Goal: Find specific page/section: Find specific page/section

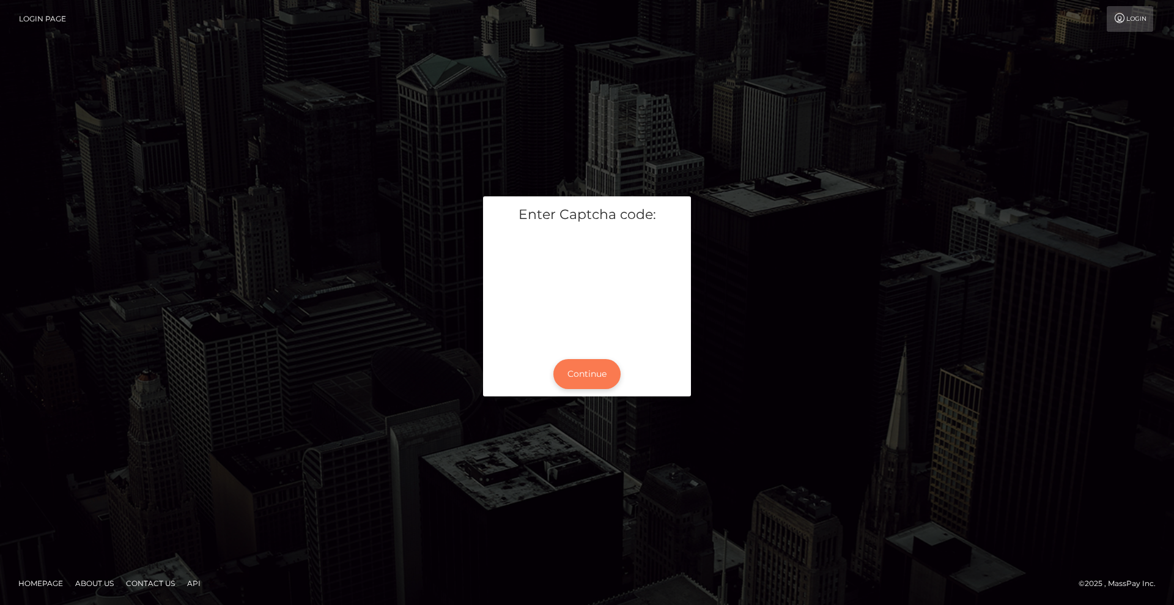
click at [587, 372] on button "Continue" at bounding box center [586, 374] width 67 height 30
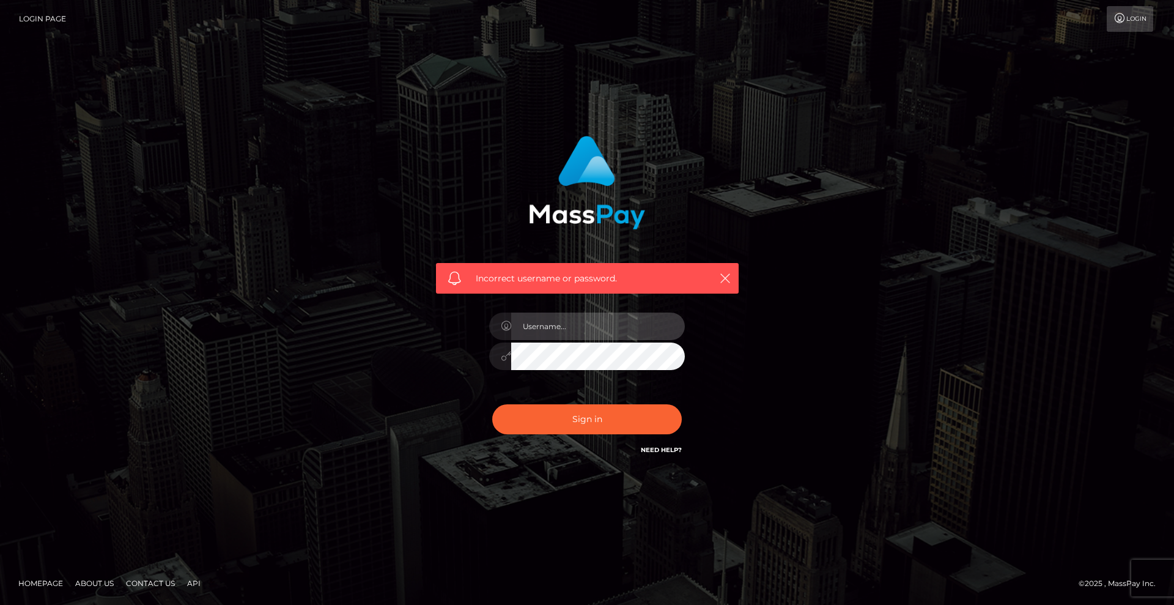
click at [587, 312] on input "text" at bounding box center [598, 326] width 174 height 28
type input "Christian.xcite"
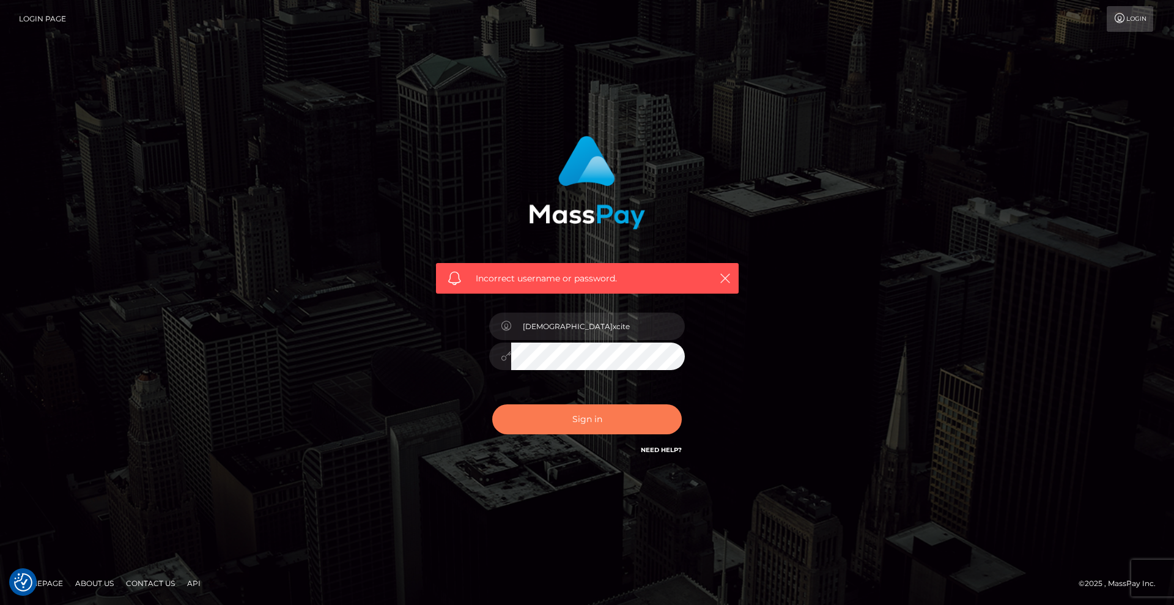
click at [587, 423] on button "Sign in" at bounding box center [587, 419] width 190 height 30
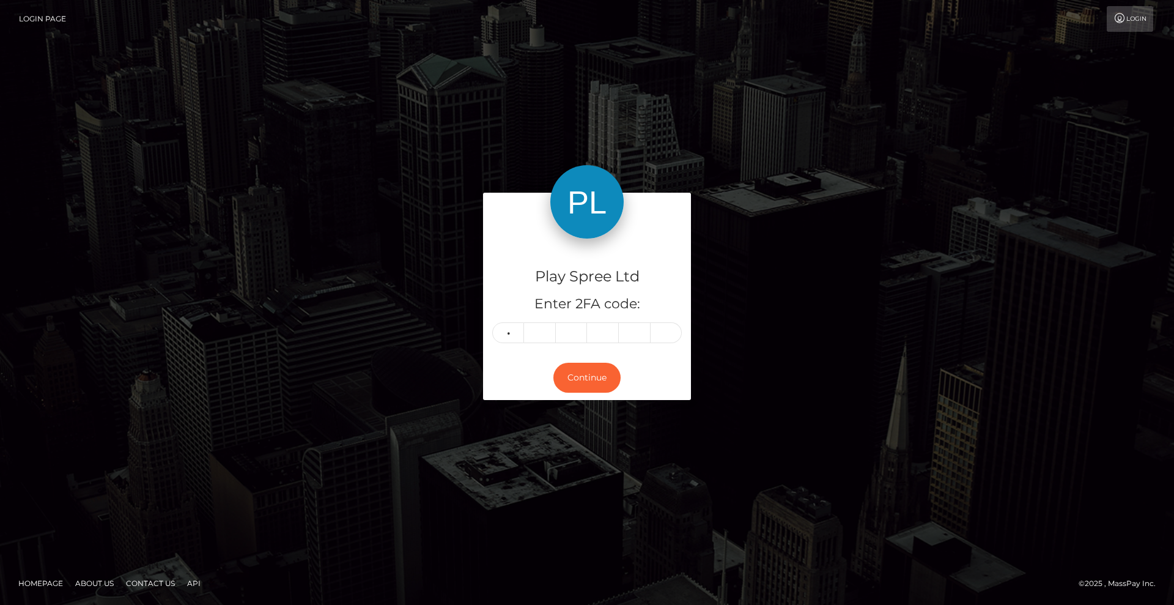
type input "5"
type input "8"
type input "6"
type input "5"
type input "2"
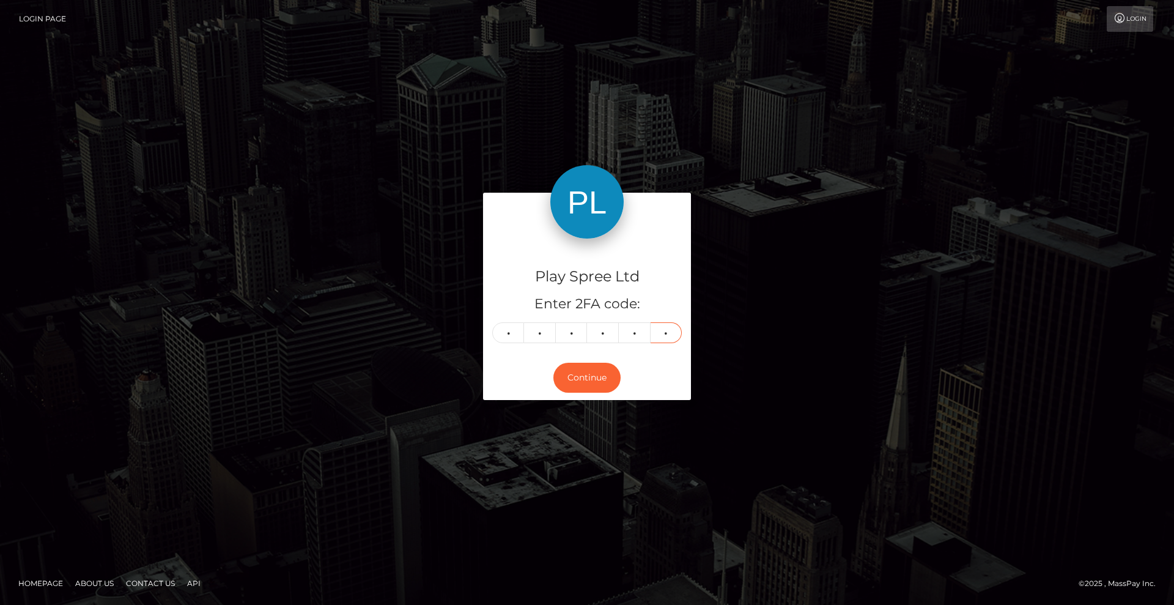
type input "4"
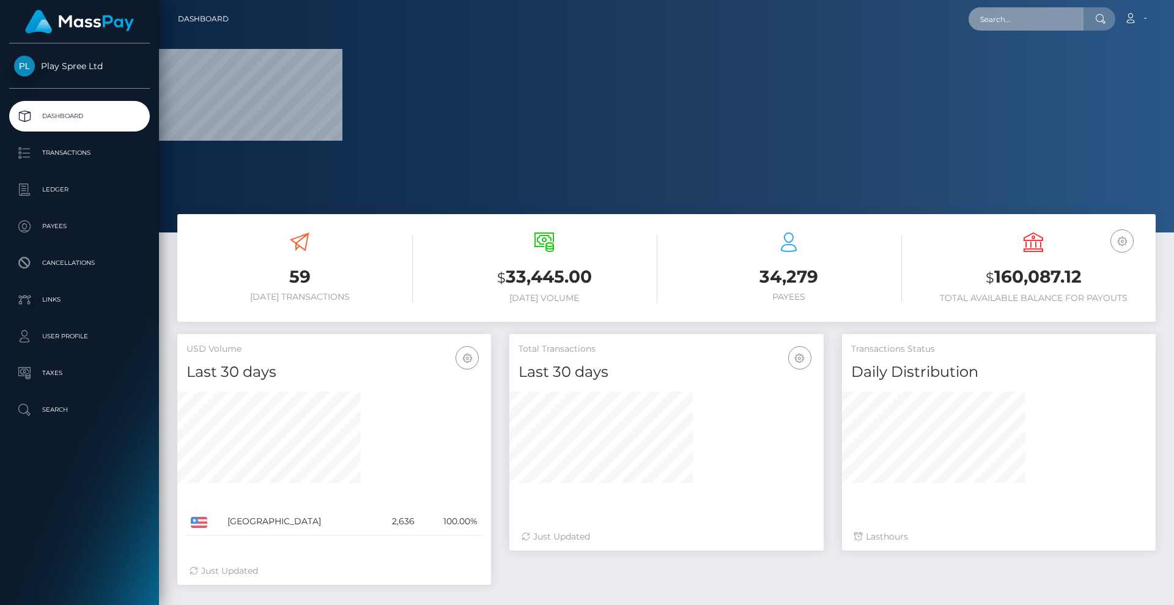
click at [1026, 28] on input "text" at bounding box center [1025, 18] width 115 height 23
paste input "351517"
type input "351517"
click at [1025, 24] on input "351517" at bounding box center [1025, 18] width 115 height 23
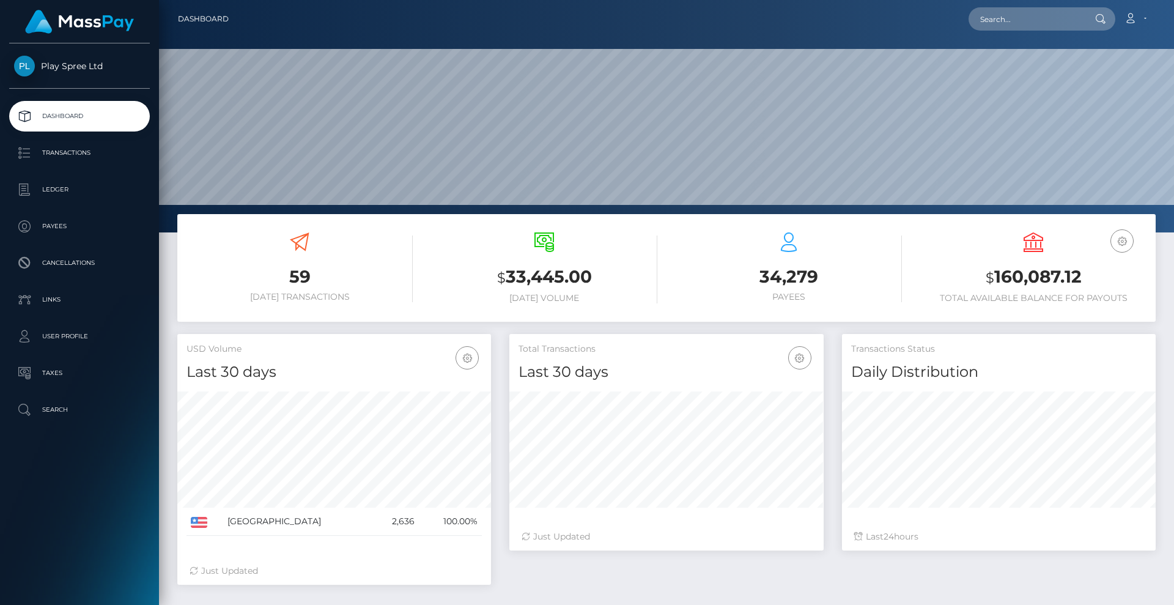
scroll to position [217, 314]
click at [1025, 24] on input "text" at bounding box center [1025, 18] width 115 height 23
paste input "351517"
click at [1018, 20] on input "351517" at bounding box center [1025, 18] width 115 height 23
click at [1018, 9] on input "351517" at bounding box center [1025, 18] width 115 height 23
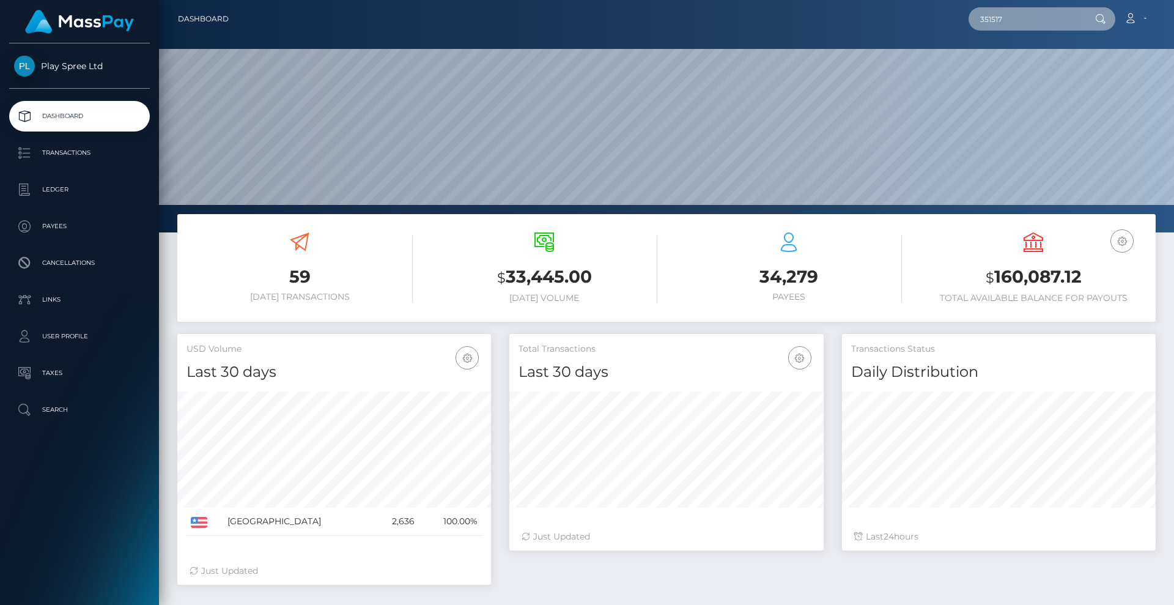
drag, startPoint x: 1023, startPoint y: 14, endPoint x: 1033, endPoint y: 25, distance: 14.7
click at [1023, 18] on input "351517" at bounding box center [1025, 18] width 115 height 23
drag, startPoint x: 1033, startPoint y: 25, endPoint x: 804, endPoint y: 32, distance: 229.3
click at [816, 29] on div "351517 Loading... Loading... Account Edit Profile Logout" at bounding box center [696, 19] width 916 height 26
click at [1047, 18] on input "351517" at bounding box center [1025, 18] width 115 height 23
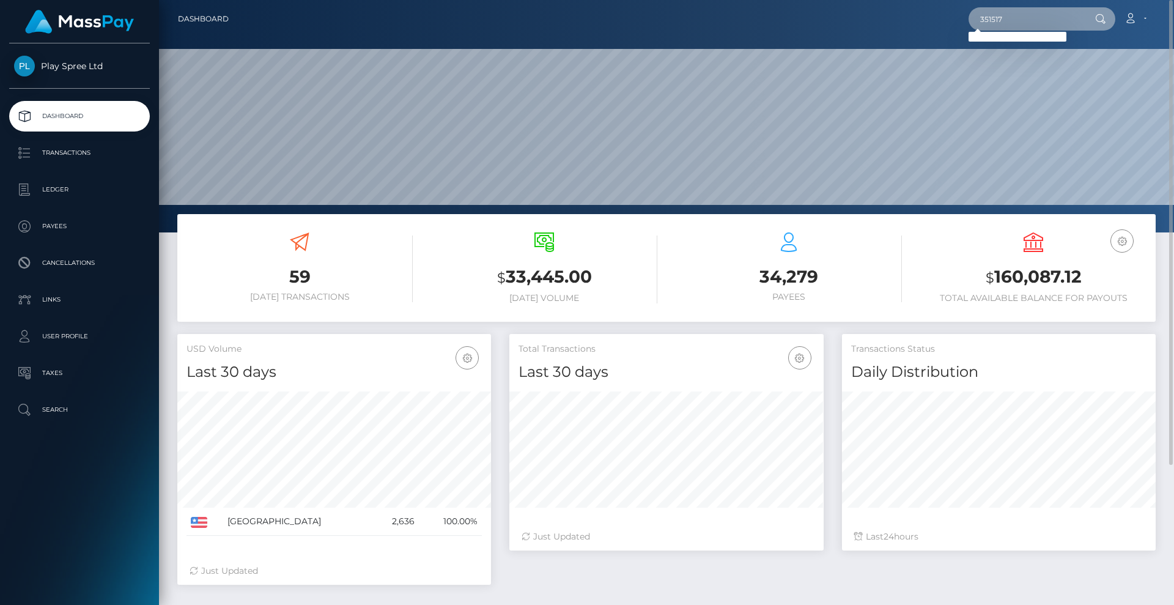
click at [1021, 15] on input "351517" at bounding box center [1025, 18] width 115 height 23
drag, startPoint x: 1015, startPoint y: 10, endPoint x: 799, endPoint y: 31, distance: 216.8
click at [811, 31] on div "351517 Loading... Loading... Account Edit Profile Logout" at bounding box center [696, 19] width 916 height 26
paste input "5816f4b8-8189-4048-99b4-ae8720381321"
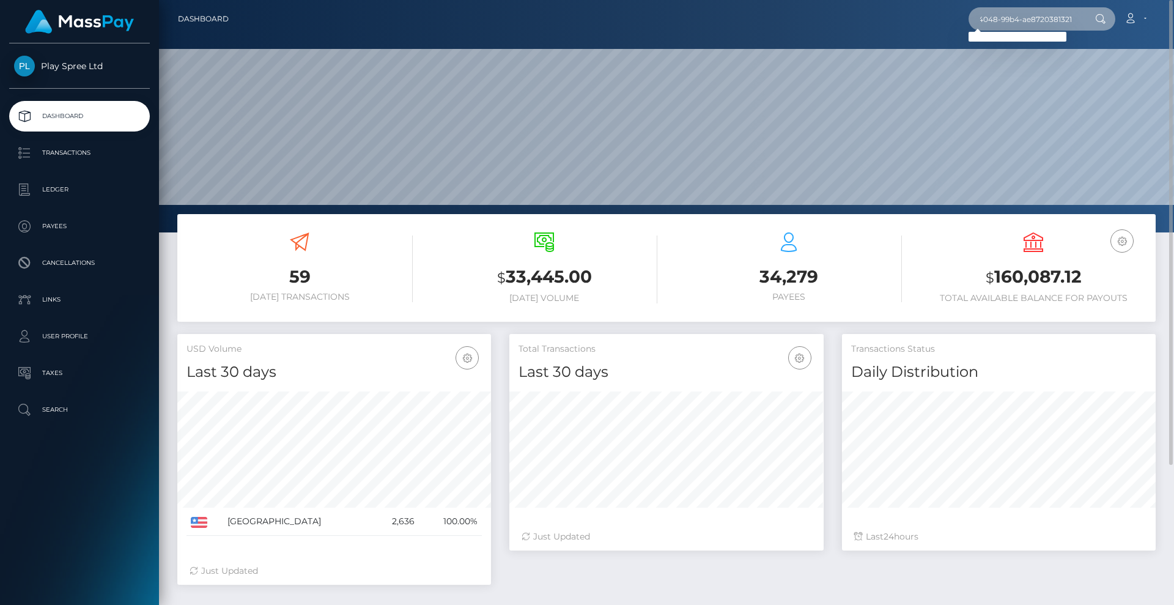
type input "5816f4b8-8189-4048-99b4-ae8720381321"
